Goal: Use online tool/utility: Utilize a website feature to perform a specific function

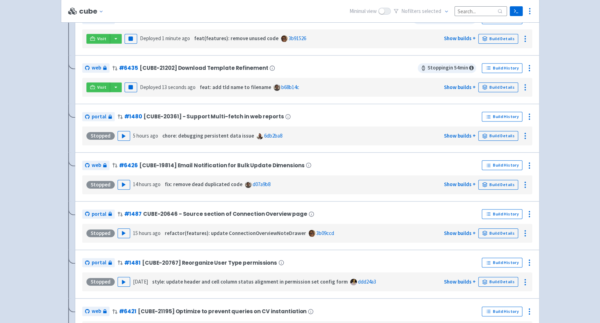
scroll to position [309, 0]
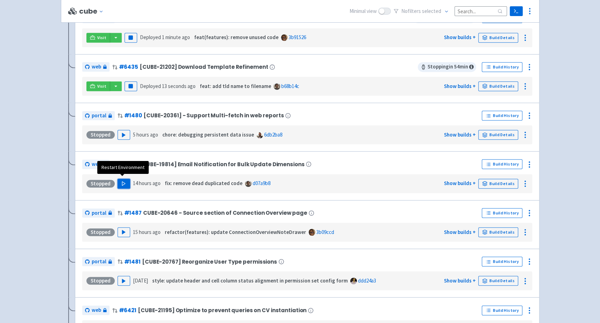
click at [121, 181] on icon "button" at bounding box center [123, 183] width 5 height 5
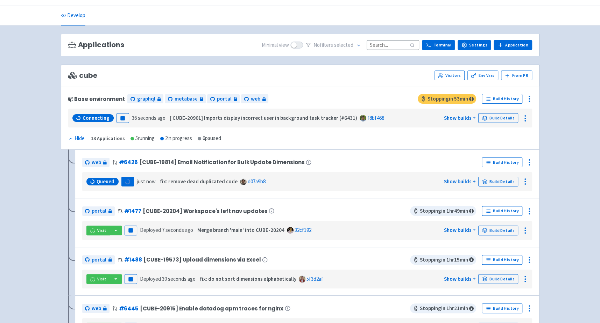
scroll to position [357, 0]
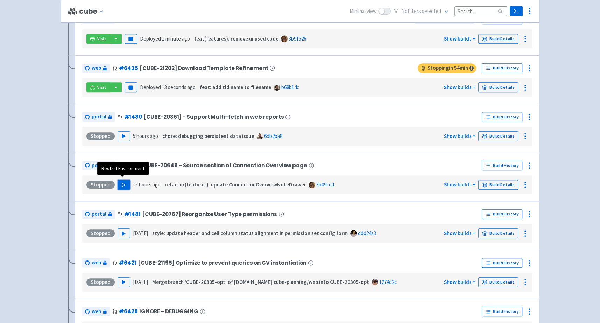
click at [124, 183] on icon "button" at bounding box center [123, 185] width 5 height 5
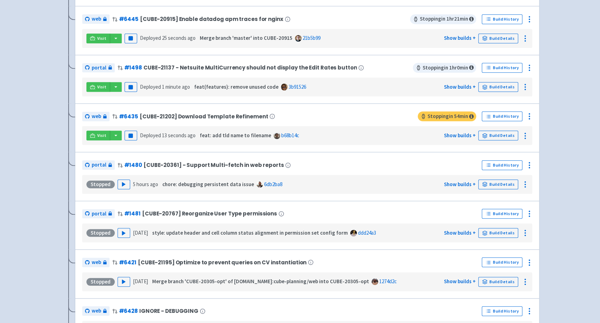
scroll to position [17, 0]
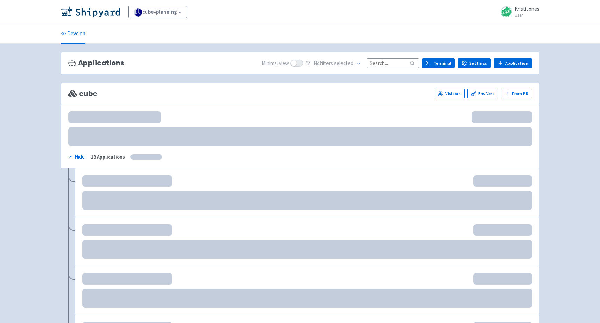
scroll to position [17, 0]
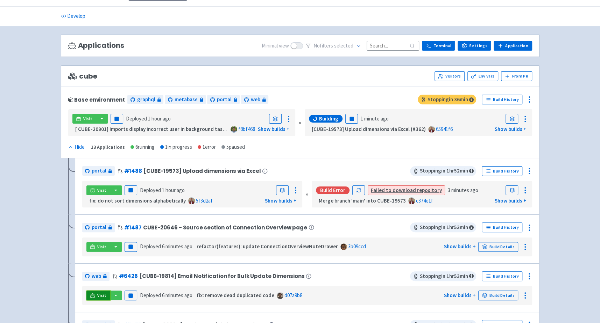
click at [94, 294] on icon at bounding box center [92, 295] width 5 height 5
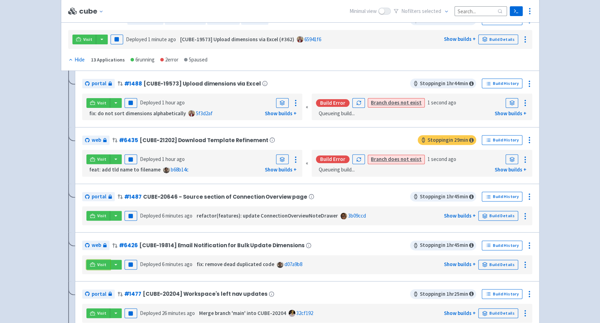
scroll to position [99, 0]
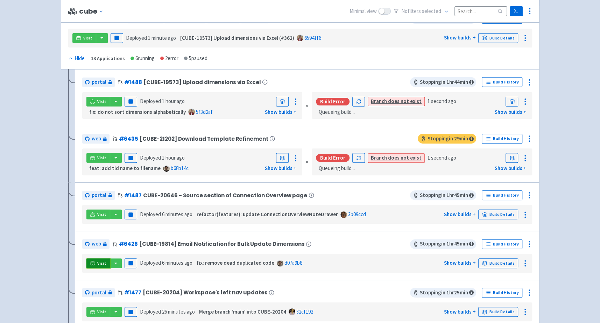
click at [99, 263] on span "Visit" at bounding box center [101, 264] width 9 height 6
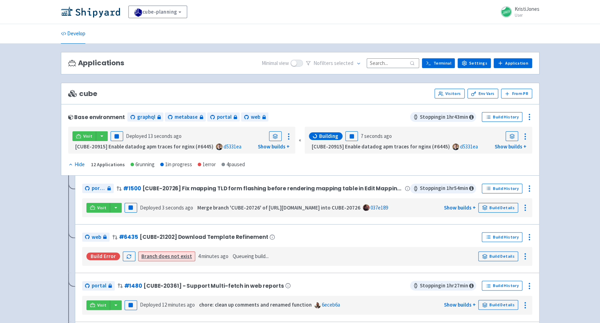
scroll to position [171, 0]
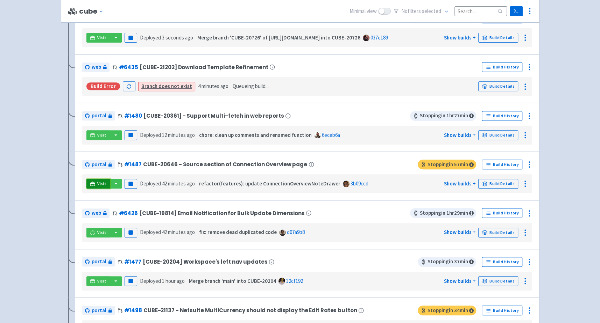
click at [97, 181] on link "Visit" at bounding box center [98, 184] width 24 height 10
